Goal: Navigation & Orientation: Find specific page/section

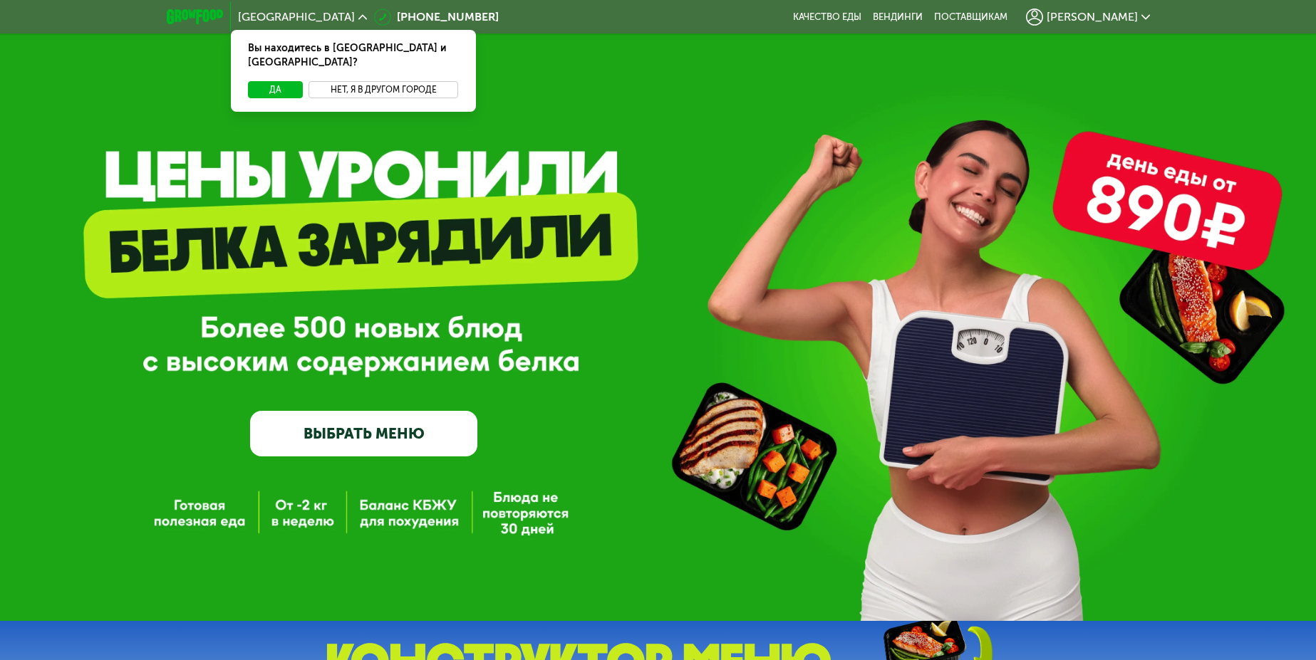
click at [350, 81] on button "Нет, я в другом городе" at bounding box center [383, 89] width 150 height 17
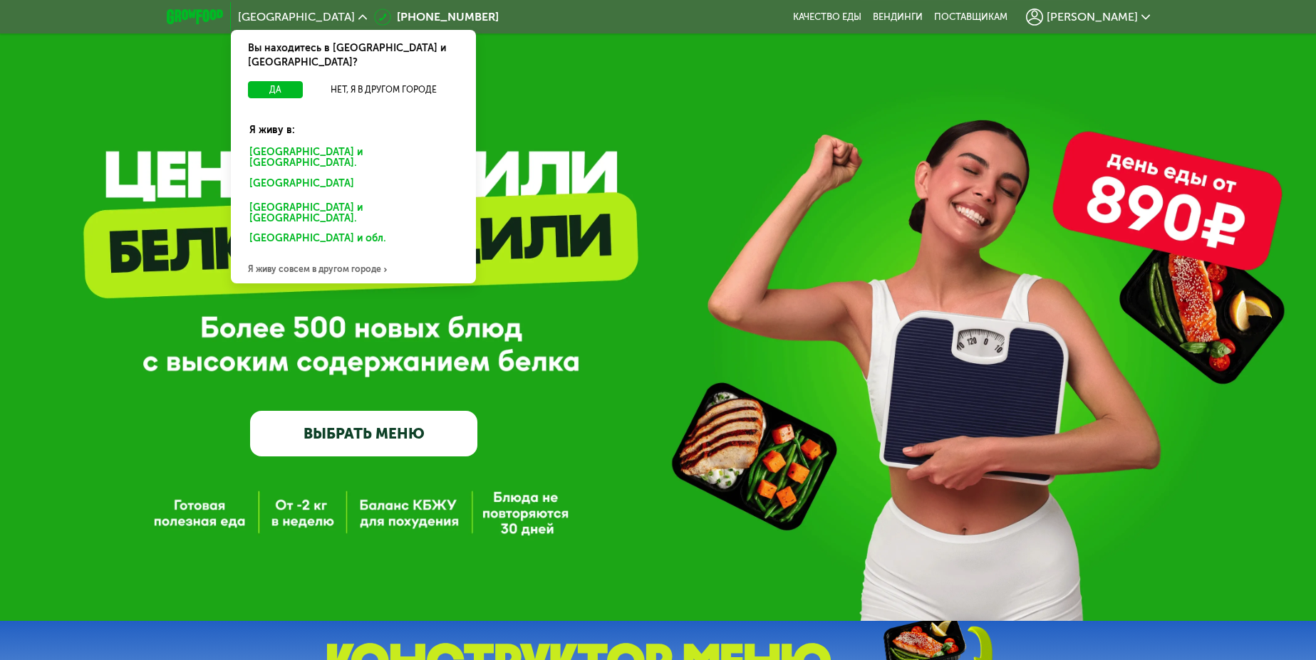
click at [298, 175] on div "[GEOGRAPHIC_DATA] и [GEOGRAPHIC_DATA]." at bounding box center [350, 186] width 222 height 23
